Goal: Task Accomplishment & Management: Manage account settings

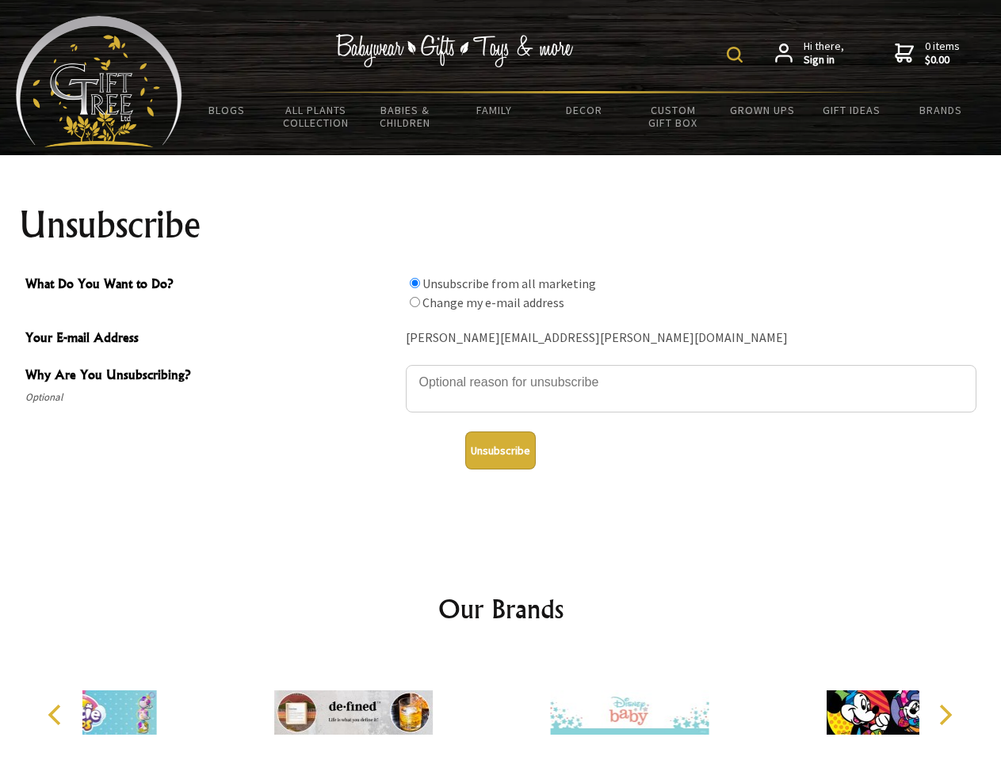
click at [737, 55] on img at bounding box center [734, 55] width 16 height 16
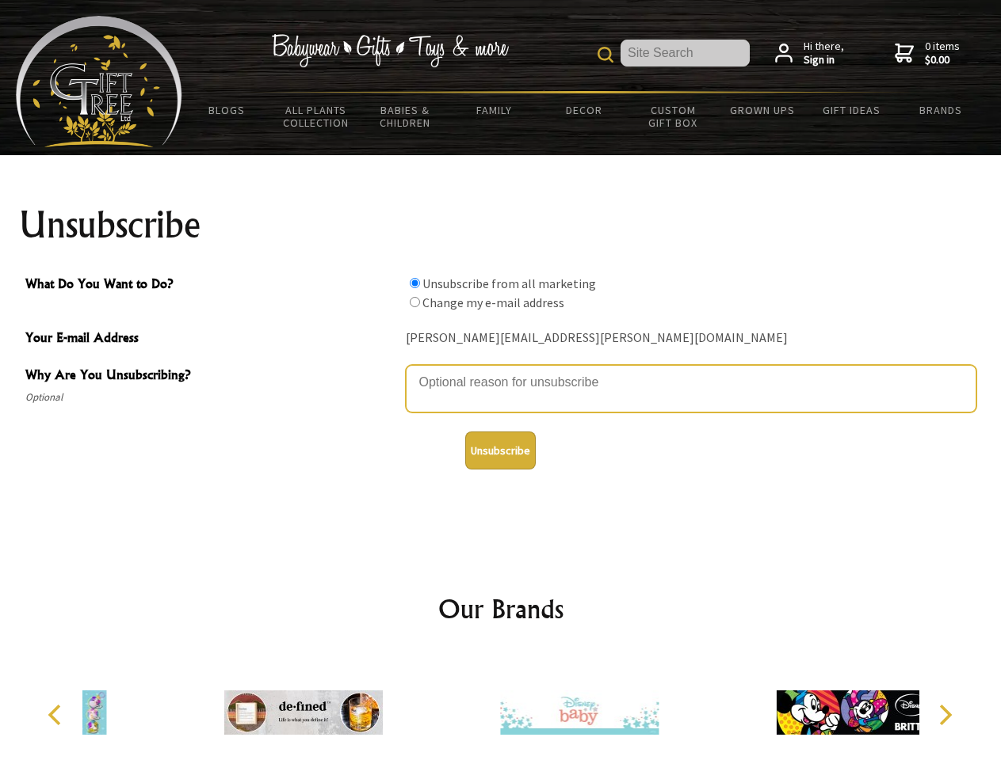
click at [501, 371] on textarea "Why Are You Unsubscribing?" at bounding box center [691, 389] width 570 height 48
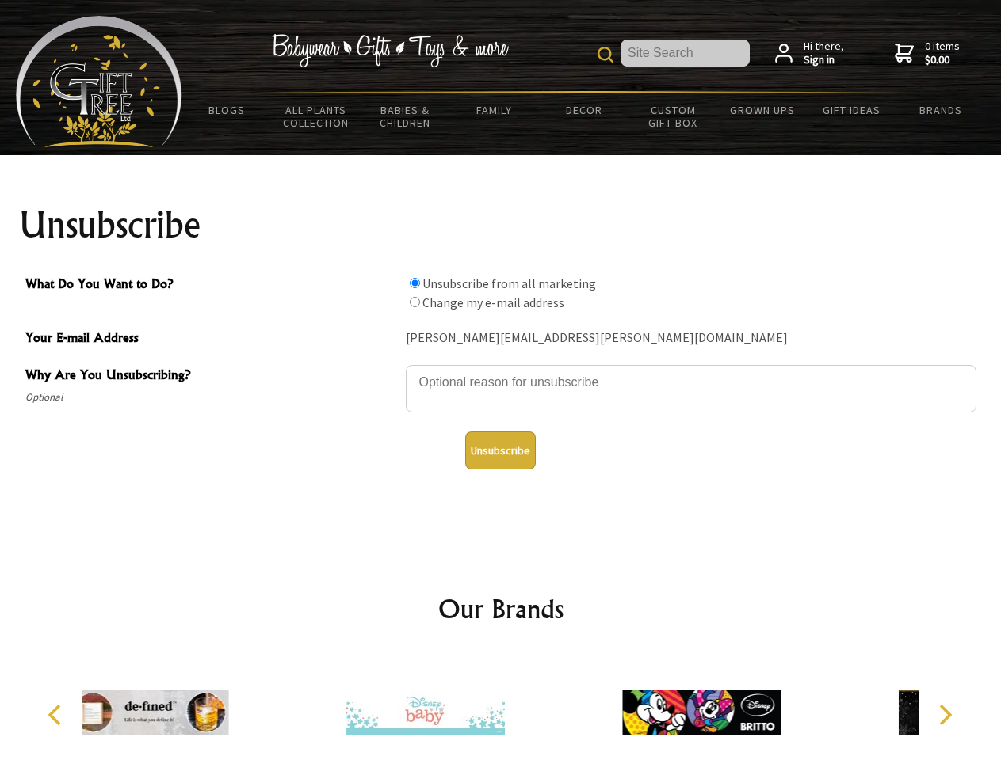
click at [414, 283] on input "What Do You Want to Do?" at bounding box center [415, 283] width 10 height 10
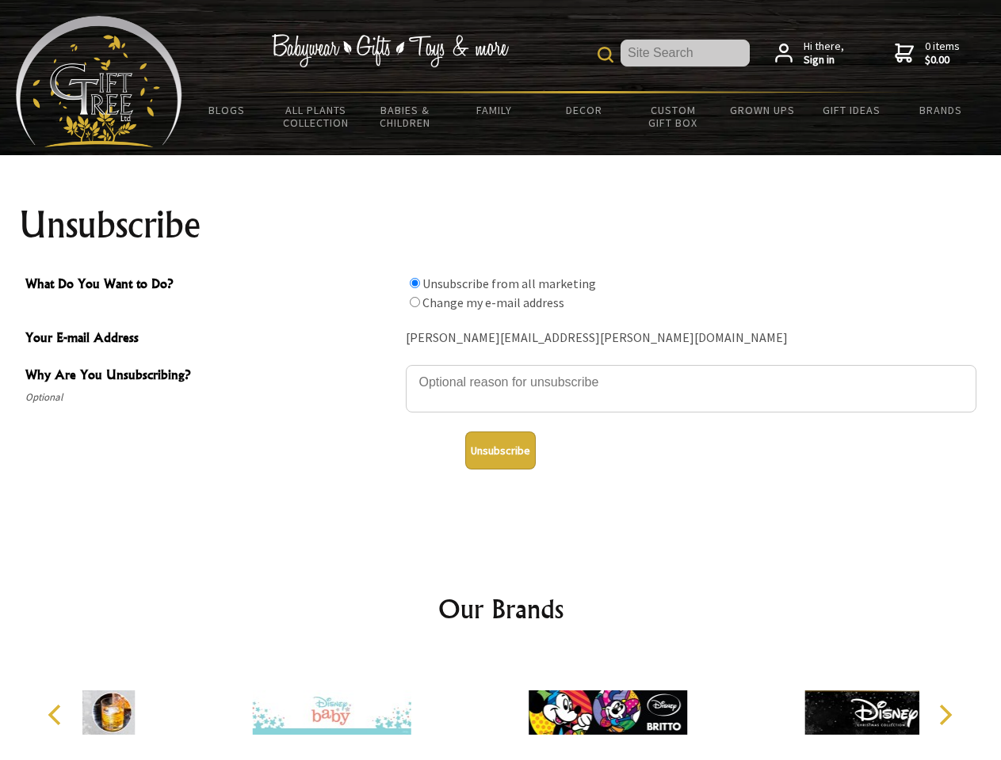
click at [414, 302] on input "What Do You Want to Do?" at bounding box center [415, 302] width 10 height 10
radio input "true"
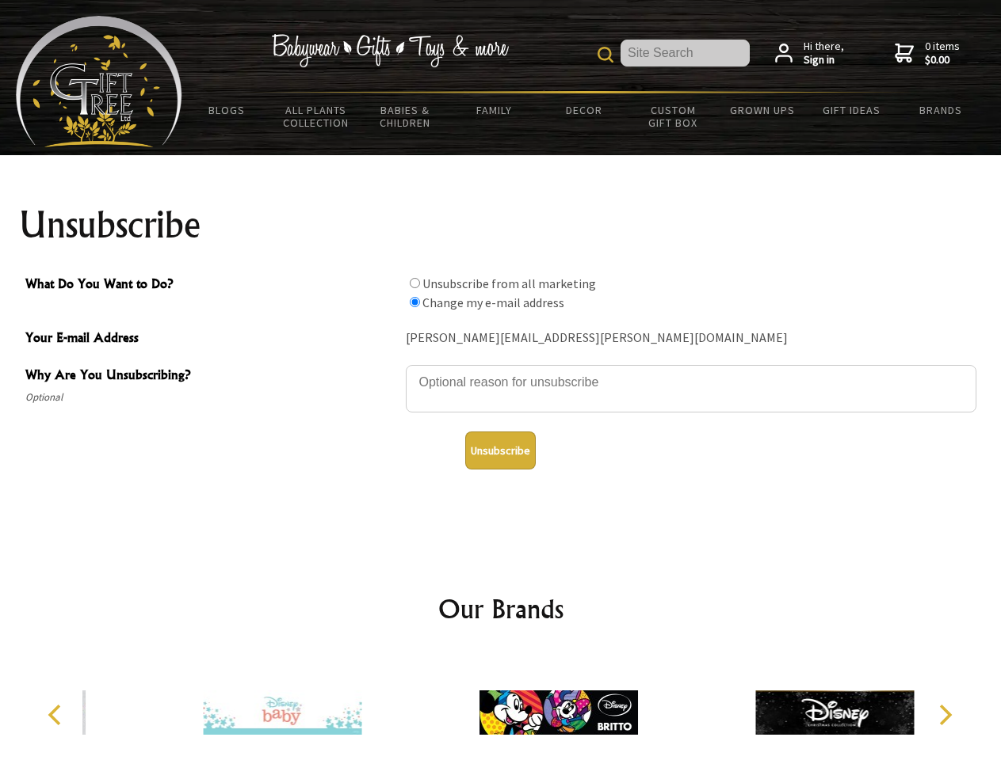
click at [500, 451] on button "Unsubscribe" at bounding box center [500, 451] width 71 height 38
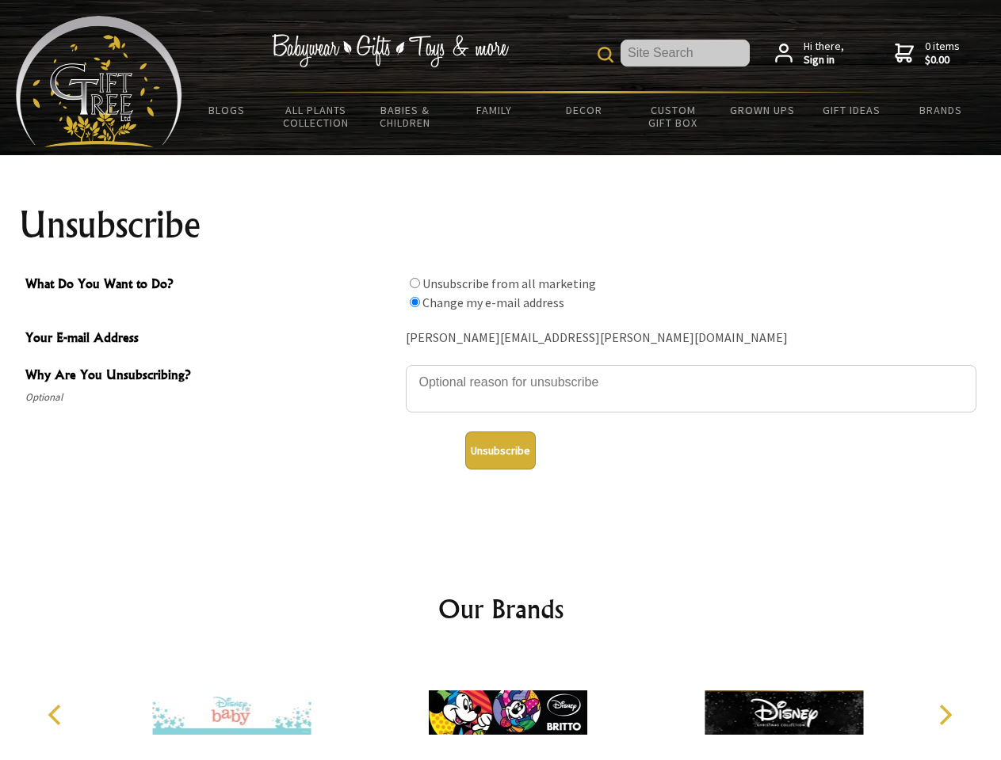
click at [501, 707] on img at bounding box center [508, 713] width 158 height 119
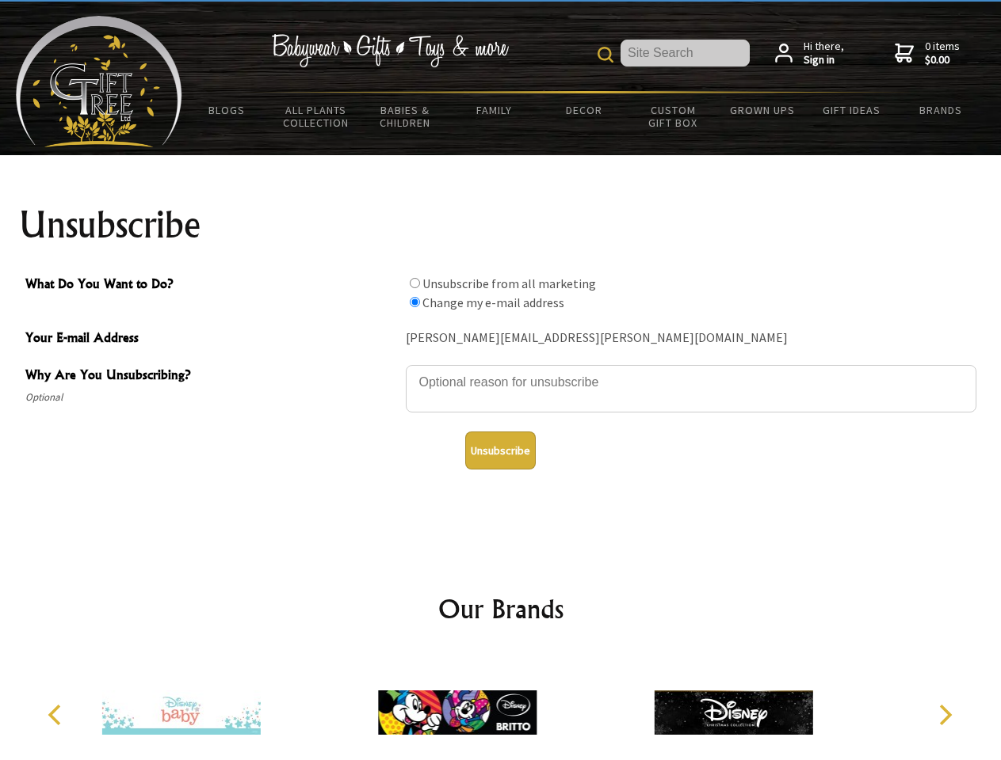
click at [57, 715] on icon "Previous" at bounding box center [56, 715] width 21 height 21
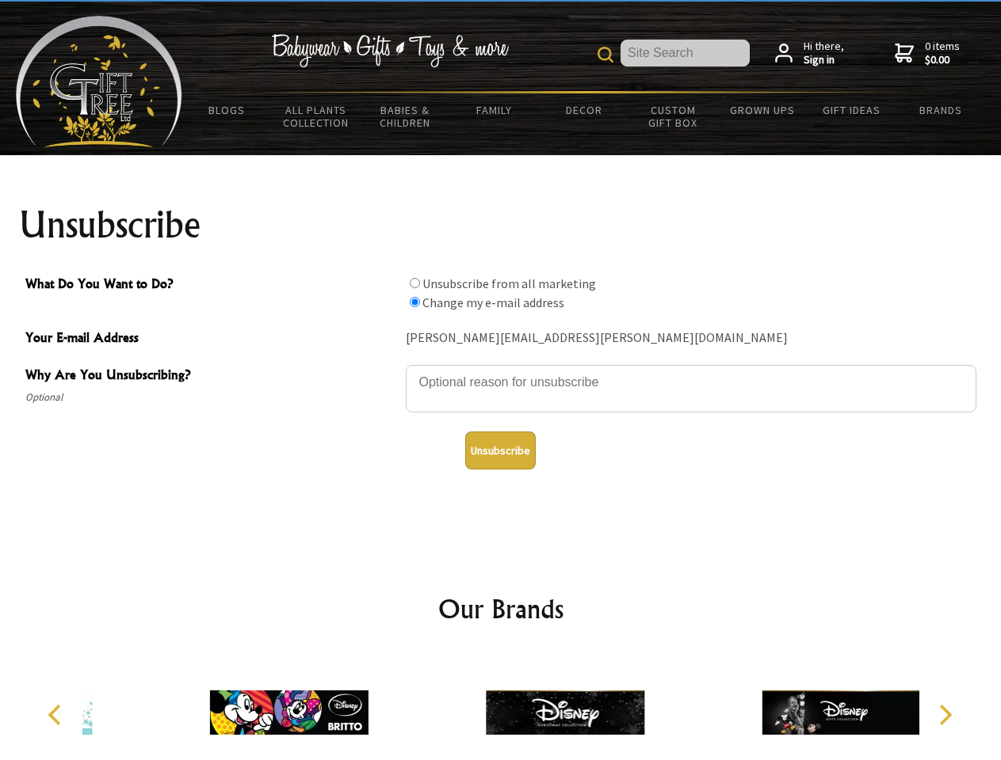
click at [944, 715] on icon "Next" at bounding box center [943, 715] width 21 height 21
